Goal: Participate in discussion: Engage in conversation with other users on a specific topic

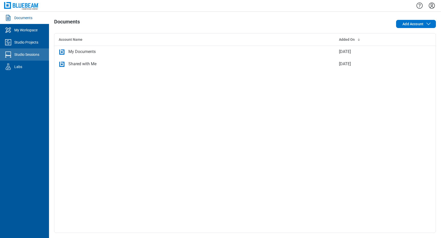
click at [29, 55] on div "Studio Sessions" at bounding box center [26, 54] width 25 height 5
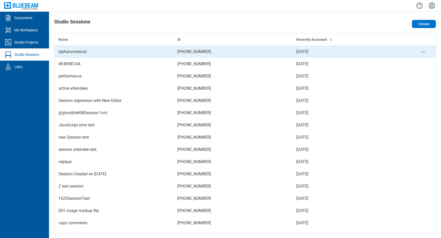
click at [83, 54] on div "alphanumerical" at bounding box center [113, 52] width 111 height 6
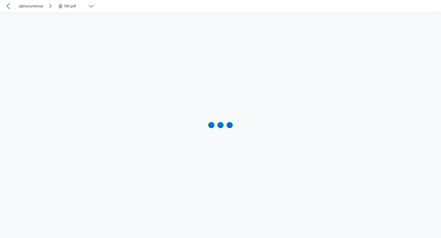
click at [82, 5] on div "789.pdf" at bounding box center [75, 6] width 22 height 5
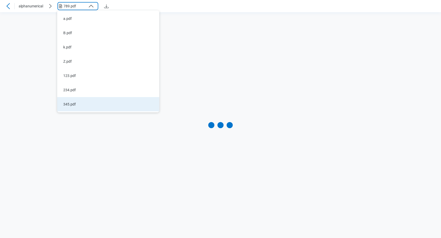
scroll to position [14, 0]
click at [75, 107] on li "345.pdf" at bounding box center [108, 104] width 102 height 14
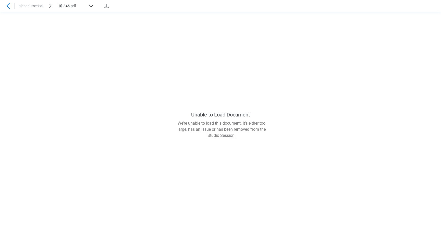
click at [84, 8] on div "345.pdf" at bounding box center [75, 5] width 22 height 5
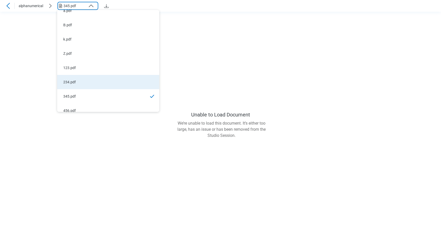
scroll to position [33, 0]
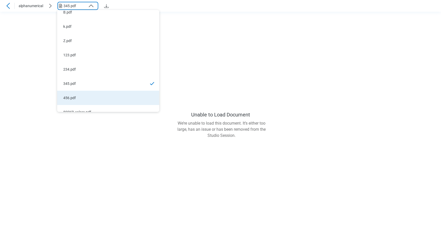
click at [73, 96] on div "456.pdf" at bounding box center [105, 97] width 84 height 5
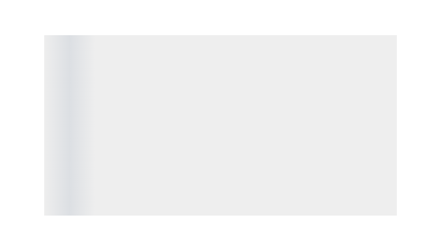
scroll to position [0, 0]
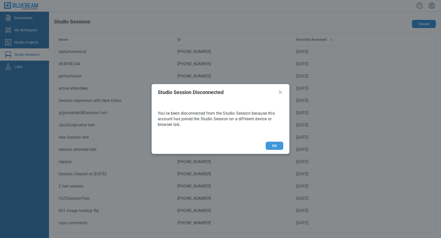
click at [267, 145] on button "OK" at bounding box center [274, 146] width 18 height 8
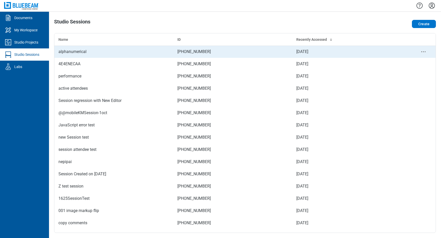
click at [85, 51] on div "alphanumerical" at bounding box center [113, 52] width 111 height 6
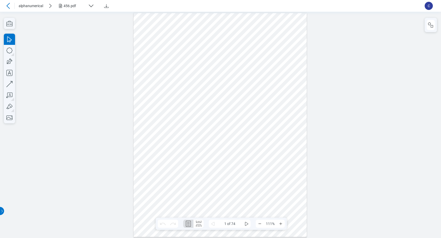
click at [223, 110] on div at bounding box center [219, 125] width 173 height 224
drag, startPoint x: 245, startPoint y: 63, endPoint x: 261, endPoint y: 42, distance: 26.9
click at [261, 42] on div at bounding box center [219, 125] width 173 height 224
drag, startPoint x: 245, startPoint y: 64, endPoint x: 255, endPoint y: 49, distance: 17.5
click at [255, 49] on div at bounding box center [219, 125] width 173 height 224
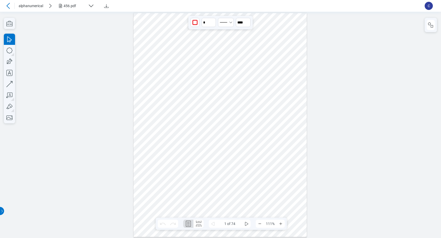
drag, startPoint x: 172, startPoint y: 64, endPoint x: 212, endPoint y: 46, distance: 43.8
click at [212, 46] on div at bounding box center [219, 125] width 173 height 224
click at [229, 82] on div at bounding box center [219, 125] width 173 height 224
click at [250, 185] on div at bounding box center [219, 125] width 173 height 224
drag, startPoint x: 289, startPoint y: 182, endPoint x: 303, endPoint y: 192, distance: 17.9
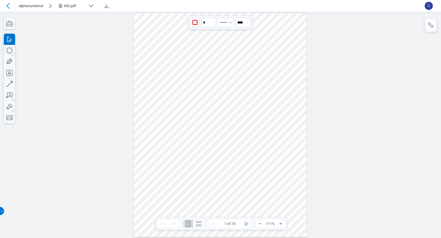
click at [303, 192] on div at bounding box center [219, 125] width 173 height 224
click at [292, 193] on div at bounding box center [219, 125] width 173 height 224
drag, startPoint x: 263, startPoint y: 195, endPoint x: 263, endPoint y: 183, distance: 11.7
click at [263, 183] on div at bounding box center [219, 125] width 173 height 224
drag, startPoint x: 288, startPoint y: 171, endPoint x: 279, endPoint y: 161, distance: 13.0
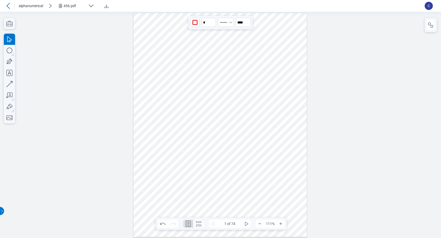
click at [279, 161] on div at bounding box center [219, 125] width 173 height 224
click at [223, 119] on div at bounding box center [219, 125] width 173 height 224
click at [247, 157] on div at bounding box center [219, 125] width 173 height 224
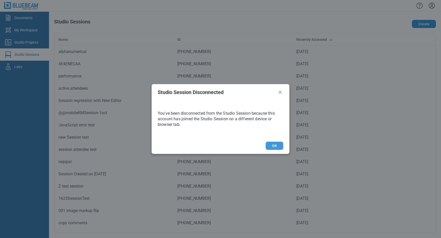
click at [275, 147] on button "OK" at bounding box center [274, 146] width 18 height 8
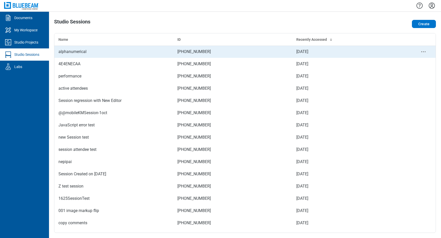
click at [82, 52] on div "alphanumerical" at bounding box center [113, 52] width 111 height 6
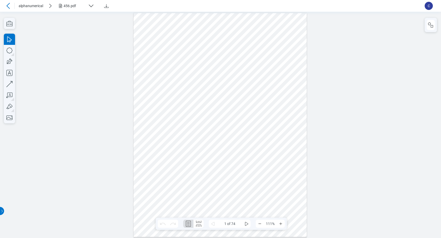
click at [186, 105] on div at bounding box center [219, 125] width 173 height 224
drag, startPoint x: 203, startPoint y: 57, endPoint x: 216, endPoint y: 49, distance: 15.6
click at [216, 49] on div at bounding box center [219, 125] width 173 height 224
drag, startPoint x: 202, startPoint y: 58, endPoint x: 213, endPoint y: 48, distance: 14.7
click at [213, 48] on div at bounding box center [219, 125] width 173 height 224
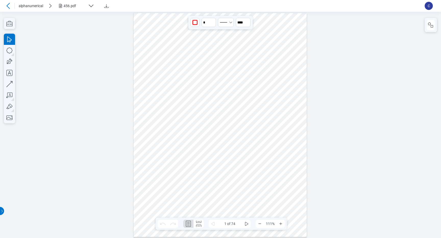
click at [148, 55] on div at bounding box center [219, 125] width 173 height 224
click at [270, 125] on div at bounding box center [219, 125] width 173 height 224
click at [286, 110] on div at bounding box center [219, 125] width 173 height 224
drag, startPoint x: 233, startPoint y: 109, endPoint x: 219, endPoint y: 92, distance: 22.7
click at [219, 92] on div at bounding box center [219, 125] width 173 height 224
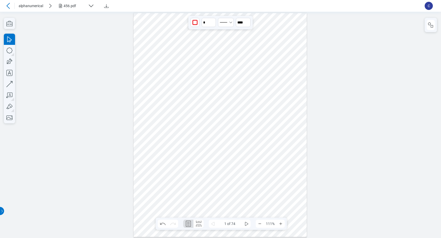
drag, startPoint x: 233, startPoint y: 109, endPoint x: 216, endPoint y: 93, distance: 23.3
click at [216, 93] on div at bounding box center [219, 125] width 173 height 224
drag, startPoint x: 233, startPoint y: 136, endPoint x: 216, endPoint y: 153, distance: 24.0
click at [216, 153] on div at bounding box center [219, 125] width 173 height 224
drag, startPoint x: 287, startPoint y: 137, endPoint x: 306, endPoint y: 159, distance: 28.8
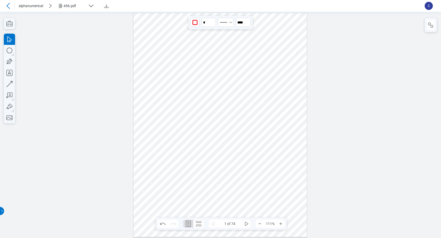
click at [306, 159] on div at bounding box center [219, 125] width 173 height 224
drag, startPoint x: 287, startPoint y: 109, endPoint x: 297, endPoint y: 95, distance: 17.0
click at [297, 94] on div at bounding box center [219, 125] width 173 height 224
drag, startPoint x: 288, startPoint y: 109, endPoint x: 301, endPoint y: 88, distance: 24.8
click at [301, 88] on div at bounding box center [219, 125] width 173 height 224
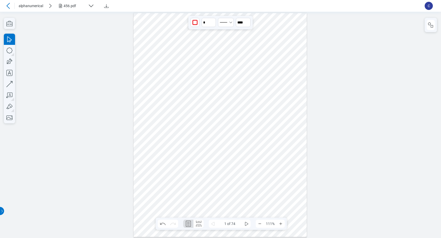
click at [292, 98] on div at bounding box center [219, 125] width 173 height 224
click at [12, 120] on icon "button" at bounding box center [9, 117] width 11 height 11
drag, startPoint x: 159, startPoint y: 140, endPoint x: 204, endPoint y: 191, distance: 68.2
click at [204, 191] on div at bounding box center [219, 125] width 173 height 224
click at [179, 179] on div at bounding box center [219, 125] width 173 height 224
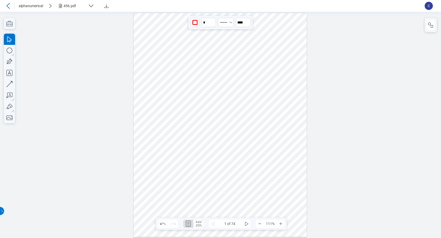
drag, startPoint x: 196, startPoint y: 138, endPoint x: 188, endPoint y: 162, distance: 24.8
click at [188, 162] on div at bounding box center [219, 125] width 173 height 224
click at [206, 165] on div at bounding box center [219, 125] width 173 height 224
